Goal: Transaction & Acquisition: Download file/media

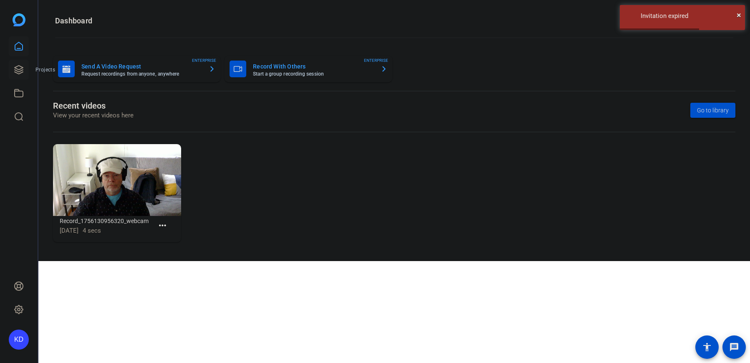
click at [24, 71] on link at bounding box center [19, 70] width 20 height 20
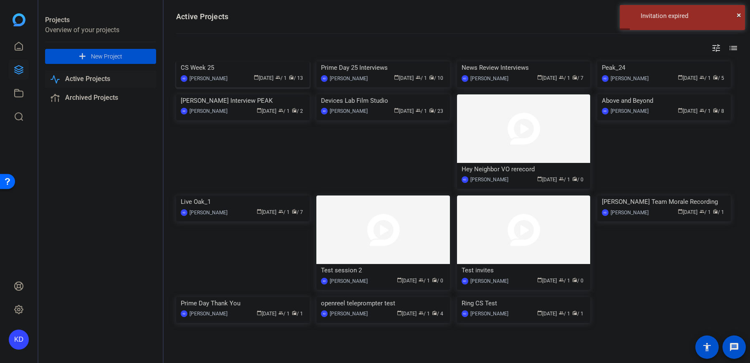
click at [211, 74] on div "CS Week 25" at bounding box center [243, 67] width 124 height 13
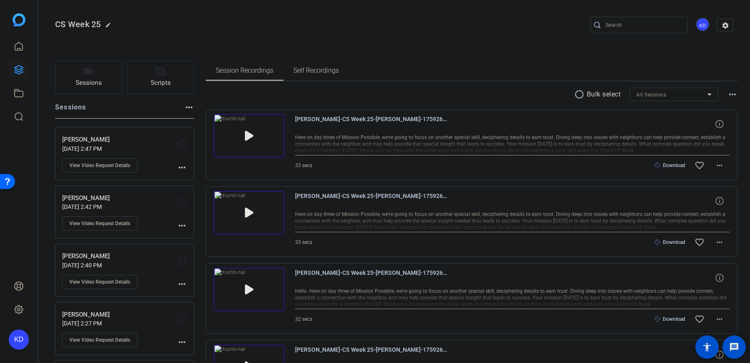
click at [250, 133] on img at bounding box center [249, 135] width 71 height 43
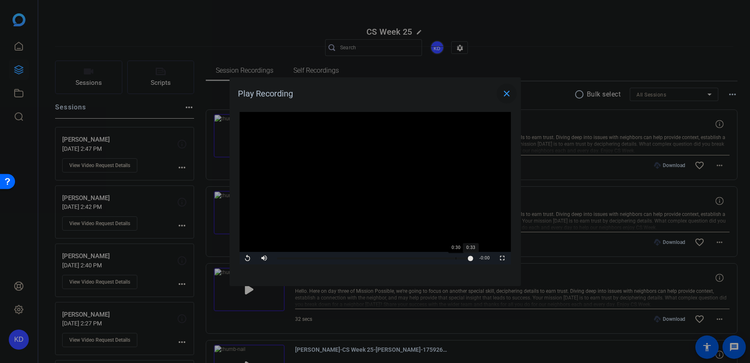
click at [455, 258] on div "0:33" at bounding box center [374, 258] width 194 height 2
click at [500, 258] on span "Video Player" at bounding box center [502, 258] width 17 height 0
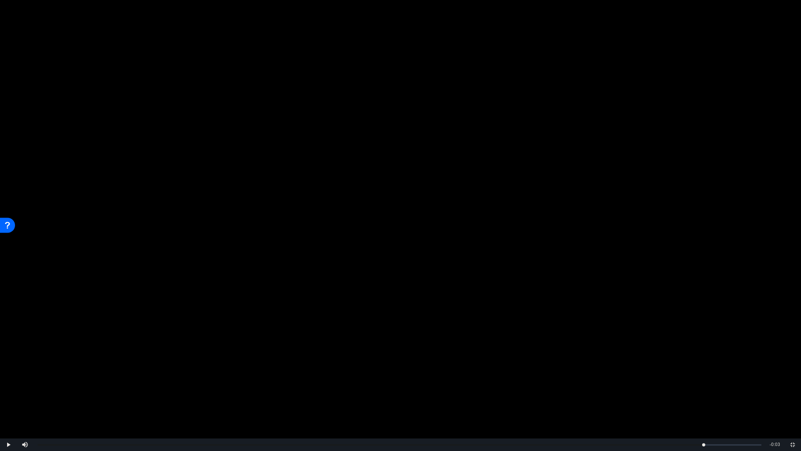
click at [426, 296] on video "Video Player" at bounding box center [400, 225] width 801 height 451
click at [580, 362] on div "0:32" at bounding box center [393, 445] width 710 height 2
drag, startPoint x: 51, startPoint y: 446, endPoint x: 0, endPoint y: 437, distance: 51.6
click at [0, 362] on div "Play Mute Current Time 0:00 / Duration 0:33 Loaded : 44.64% 0:00 0:00 Stream Ty…" at bounding box center [400, 444] width 801 height 13
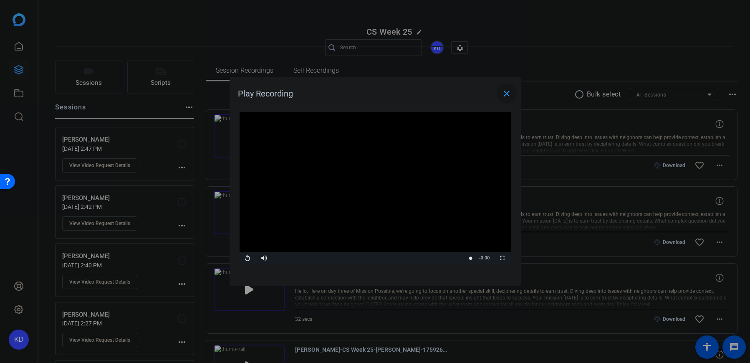
click at [507, 91] on mat-icon "close" at bounding box center [507, 93] width 10 height 10
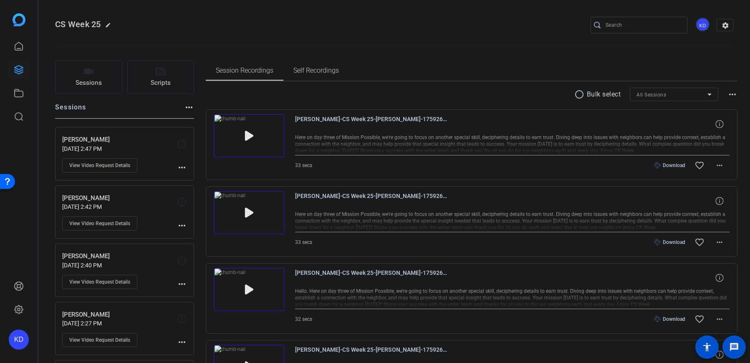
click at [249, 210] on img at bounding box center [249, 212] width 71 height 43
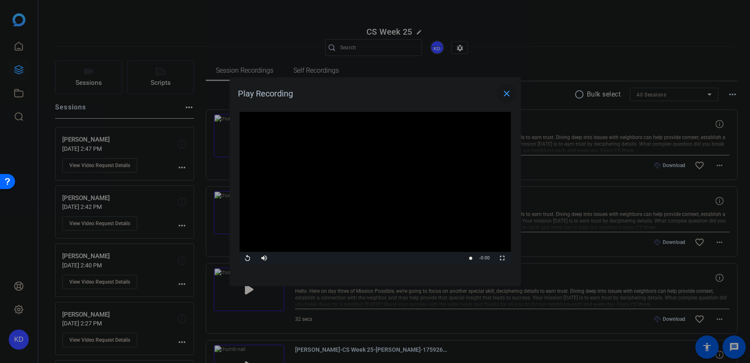
click at [506, 93] on mat-icon "close" at bounding box center [507, 93] width 10 height 10
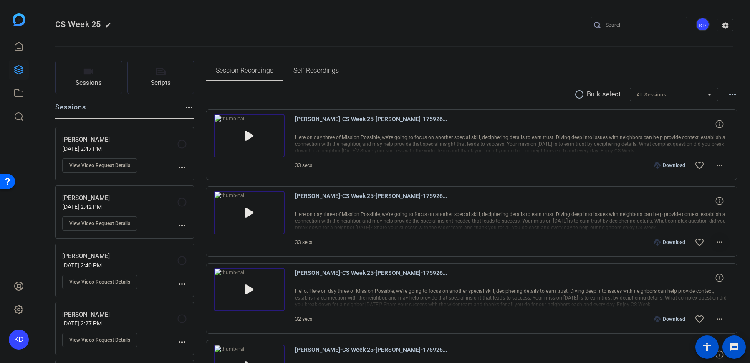
click at [714, 239] on mat-icon "more_horiz" at bounding box center [719, 242] width 10 height 10
click at [700, 278] on span "Download MP4" at bounding box center [693, 280] width 50 height 10
click at [571, 172] on div "Download favorite_border more_horiz" at bounding box center [577, 165] width 304 height 20
click at [715, 165] on mat-icon "more_horiz" at bounding box center [719, 165] width 10 height 10
click at [703, 202] on span "Download MP4" at bounding box center [693, 204] width 50 height 10
